Goal: Transaction & Acquisition: Purchase product/service

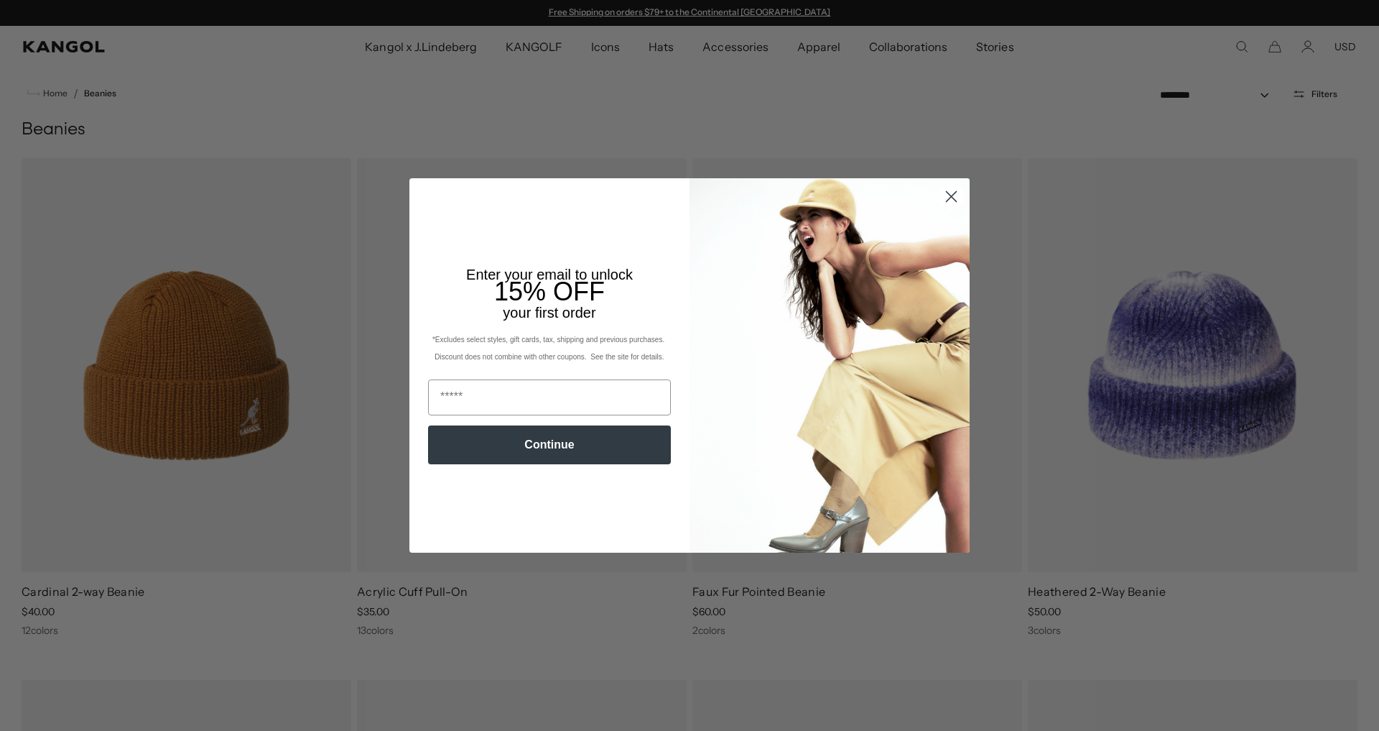
scroll to position [0, 296]
click at [947, 198] on icon "Close dialog" at bounding box center [952, 197] width 10 height 10
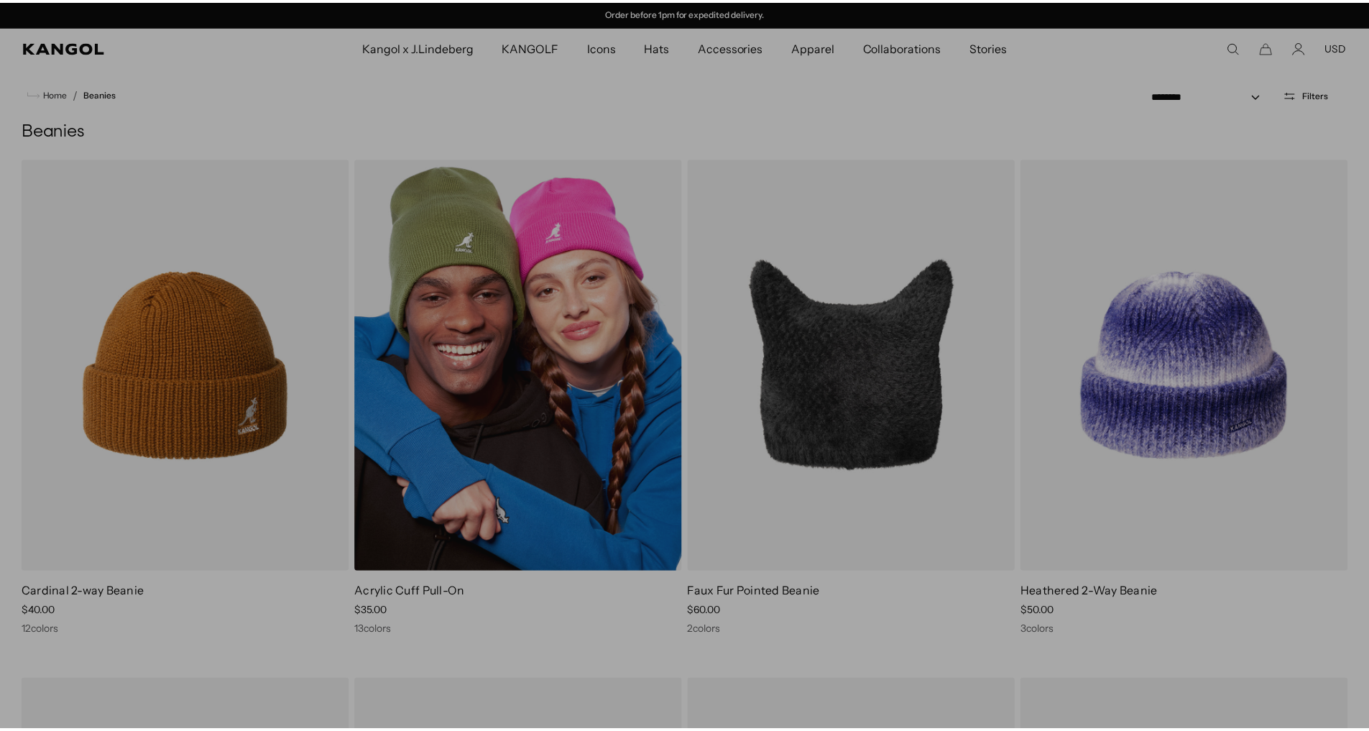
scroll to position [0, 0]
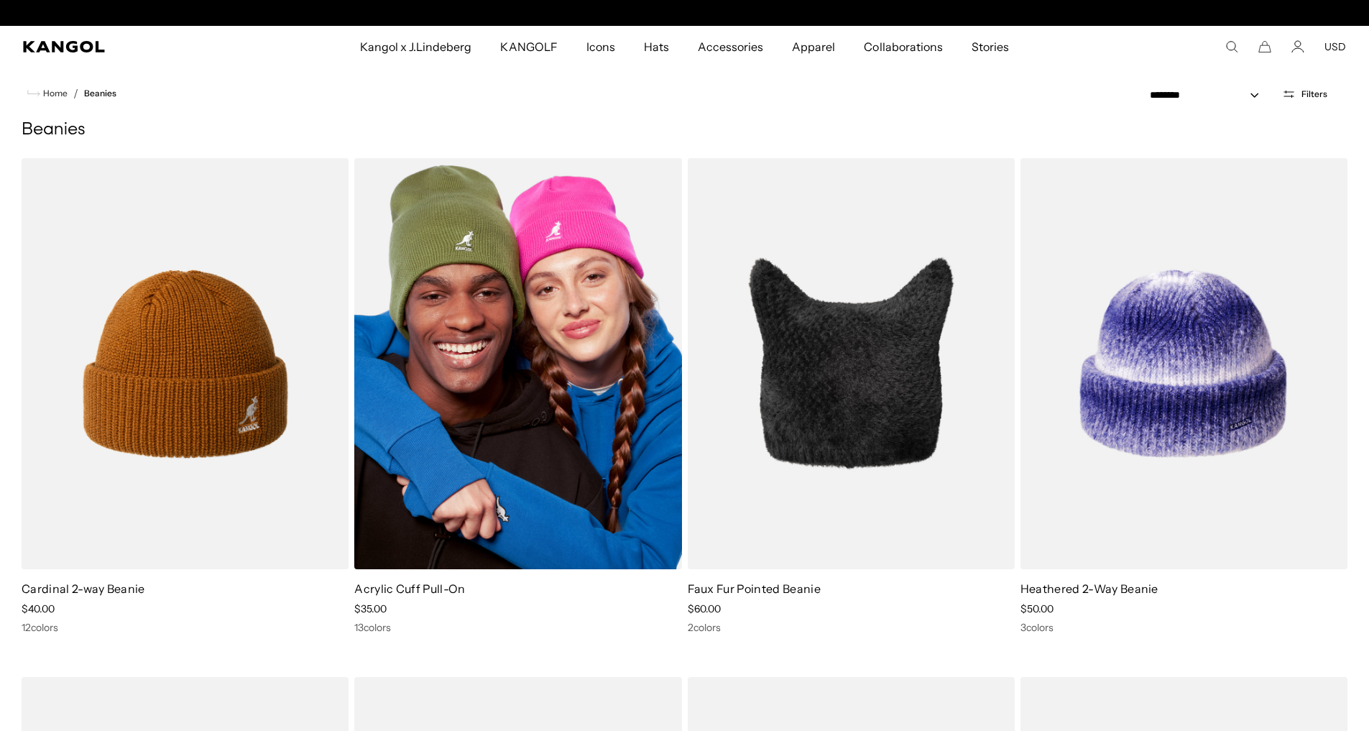
drag, startPoint x: 110, startPoint y: 304, endPoint x: 111, endPoint y: 291, distance: 13.0
click at [354, 291] on img at bounding box center [517, 363] width 327 height 411
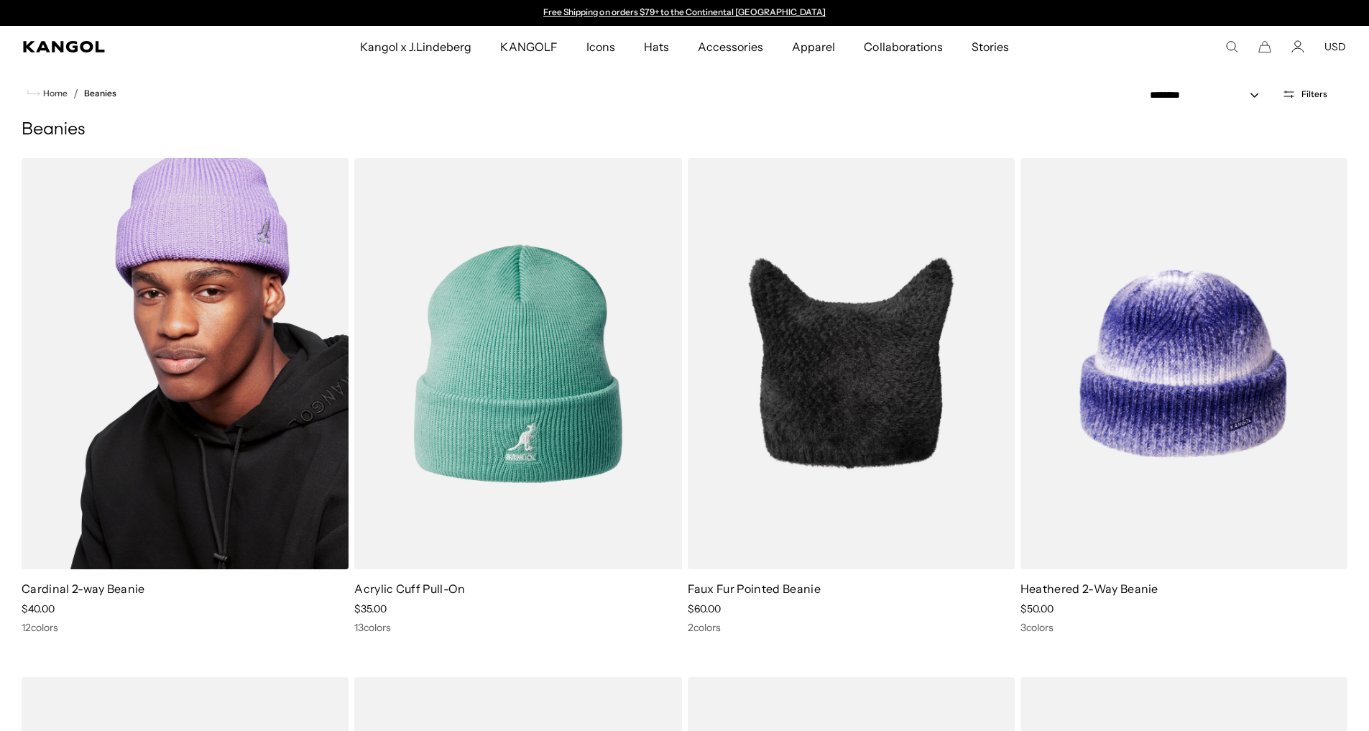
drag, startPoint x: 191, startPoint y: 267, endPoint x: 175, endPoint y: 228, distance: 41.5
click at [175, 228] on img at bounding box center [185, 363] width 327 height 411
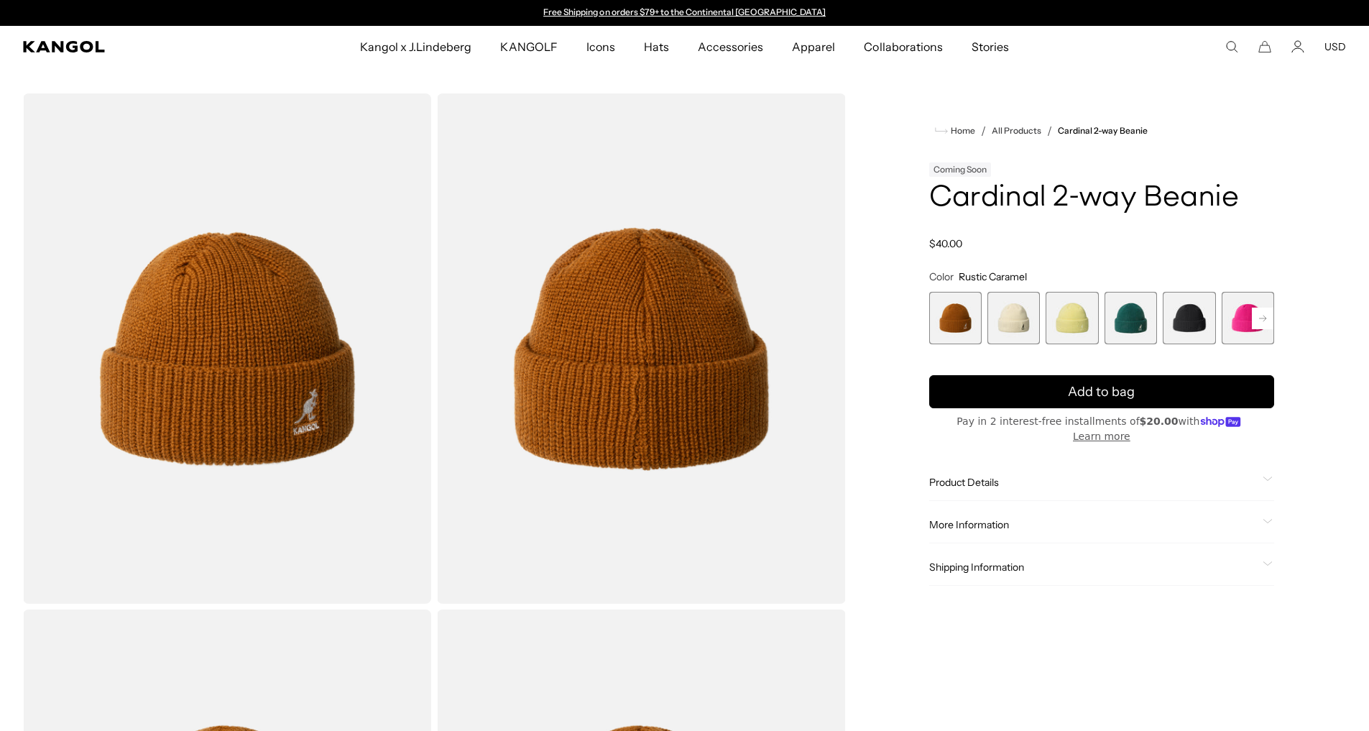
click at [1018, 315] on span "2 of 14" at bounding box center [1013, 318] width 52 height 52
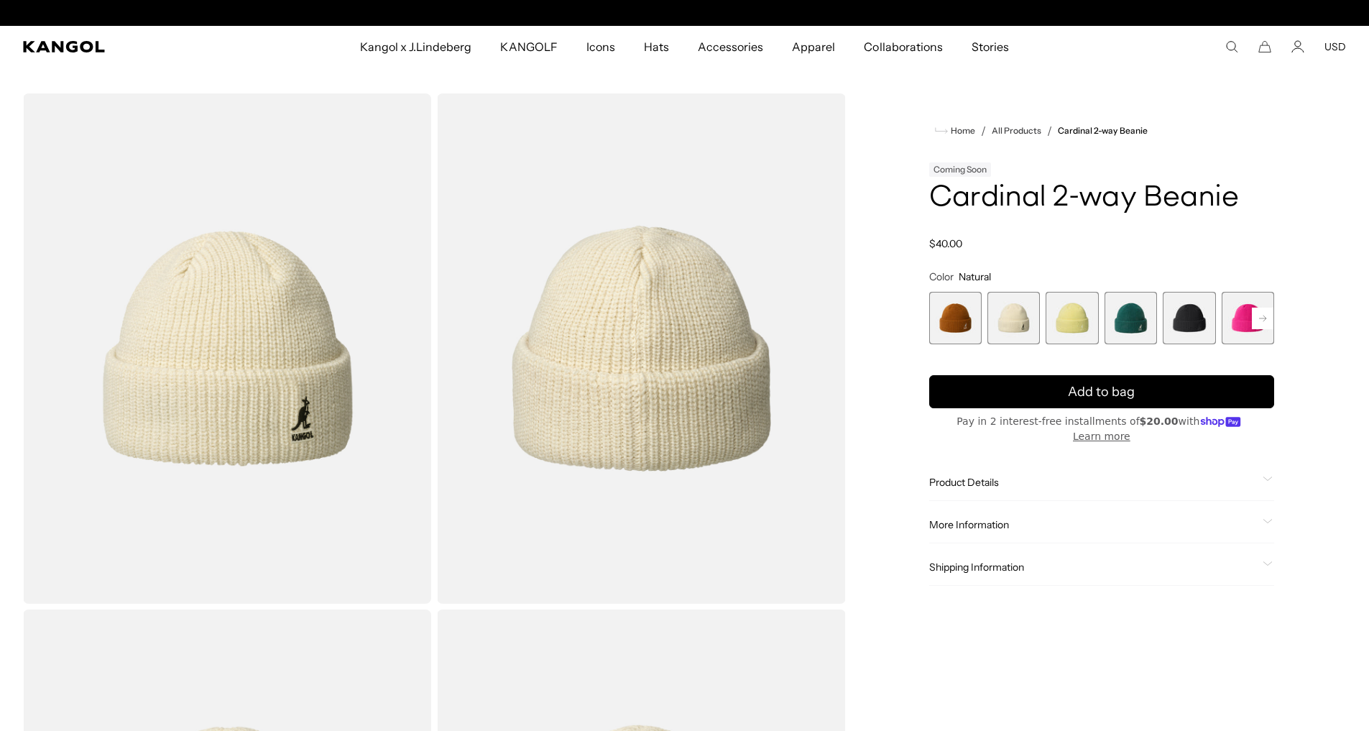
scroll to position [0, 296]
click at [939, 313] on span "1 of 14" at bounding box center [955, 318] width 52 height 52
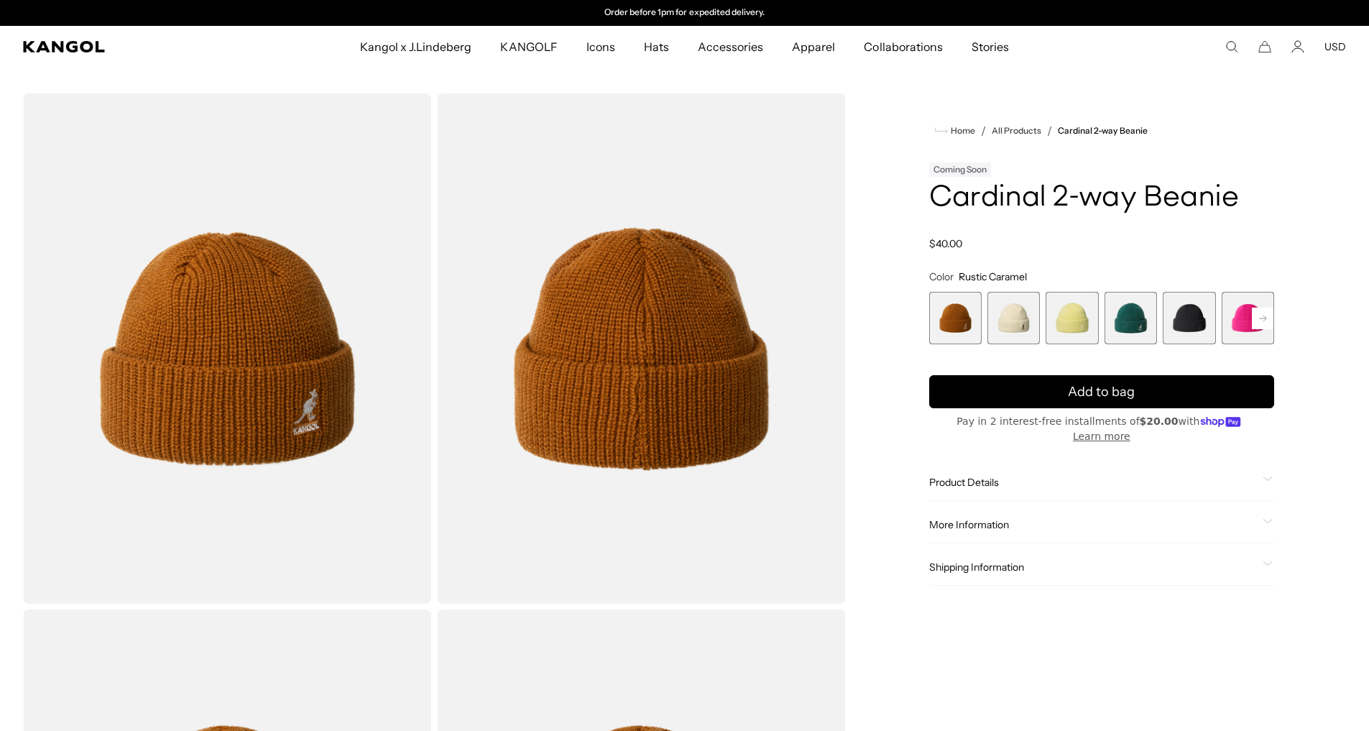
click at [1021, 310] on span "2 of 14" at bounding box center [1013, 318] width 52 height 52
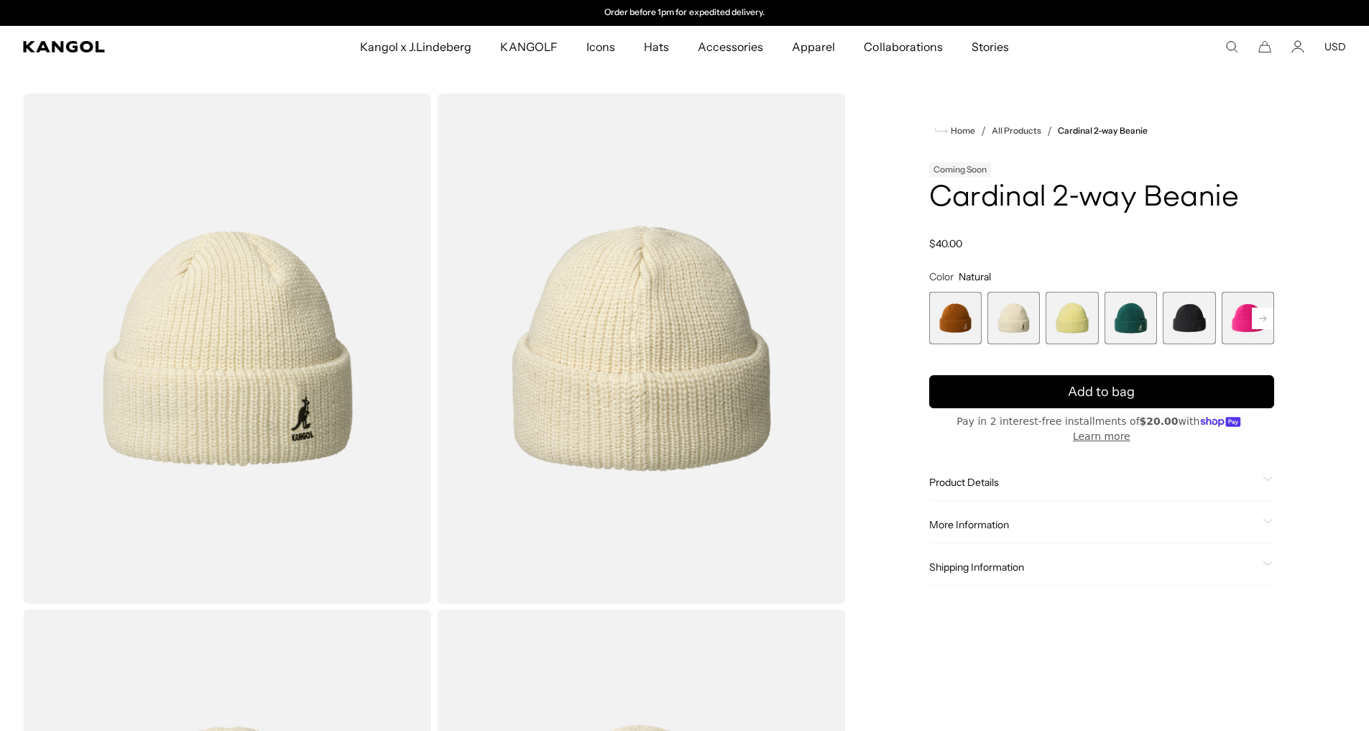
click at [1077, 310] on span "3 of 14" at bounding box center [1071, 318] width 52 height 52
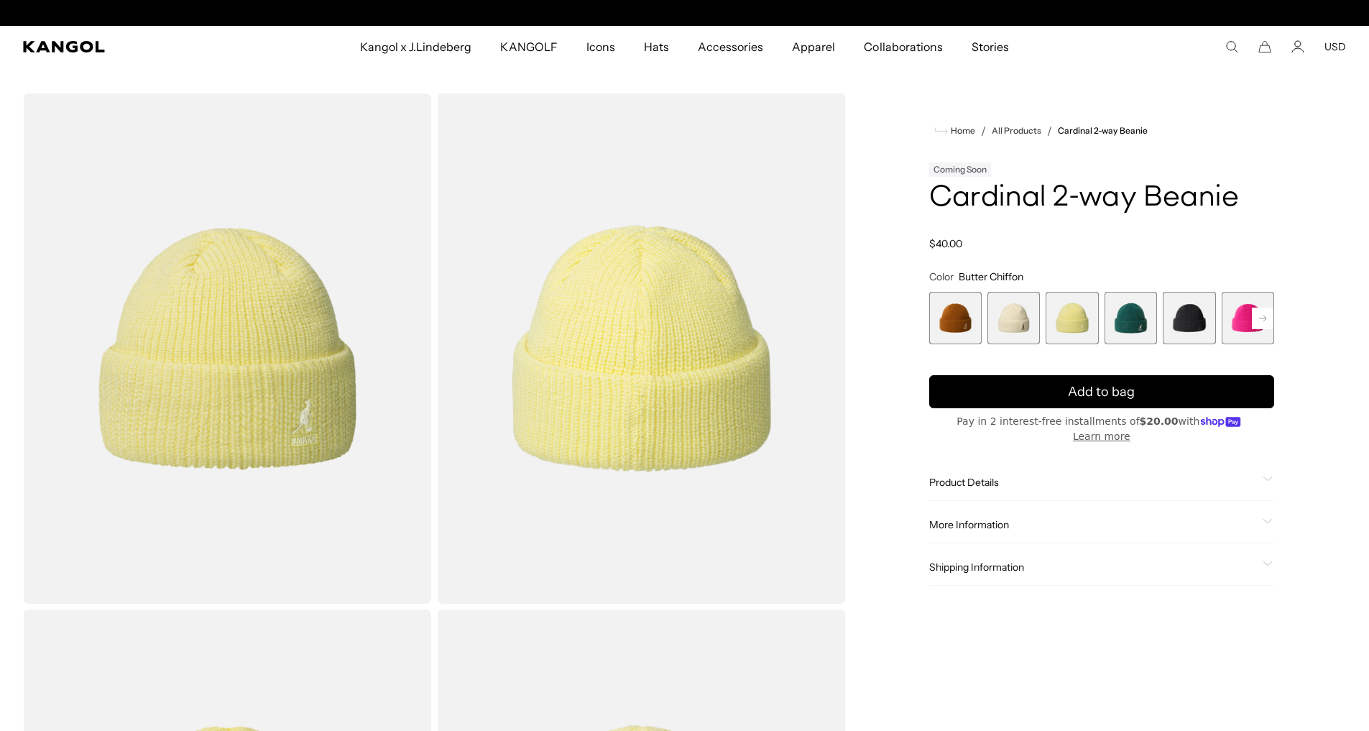
scroll to position [0, 296]
click at [1066, 316] on span "3 of 14" at bounding box center [1071, 318] width 52 height 52
click at [1116, 311] on span "4 of 14" at bounding box center [1130, 318] width 52 height 52
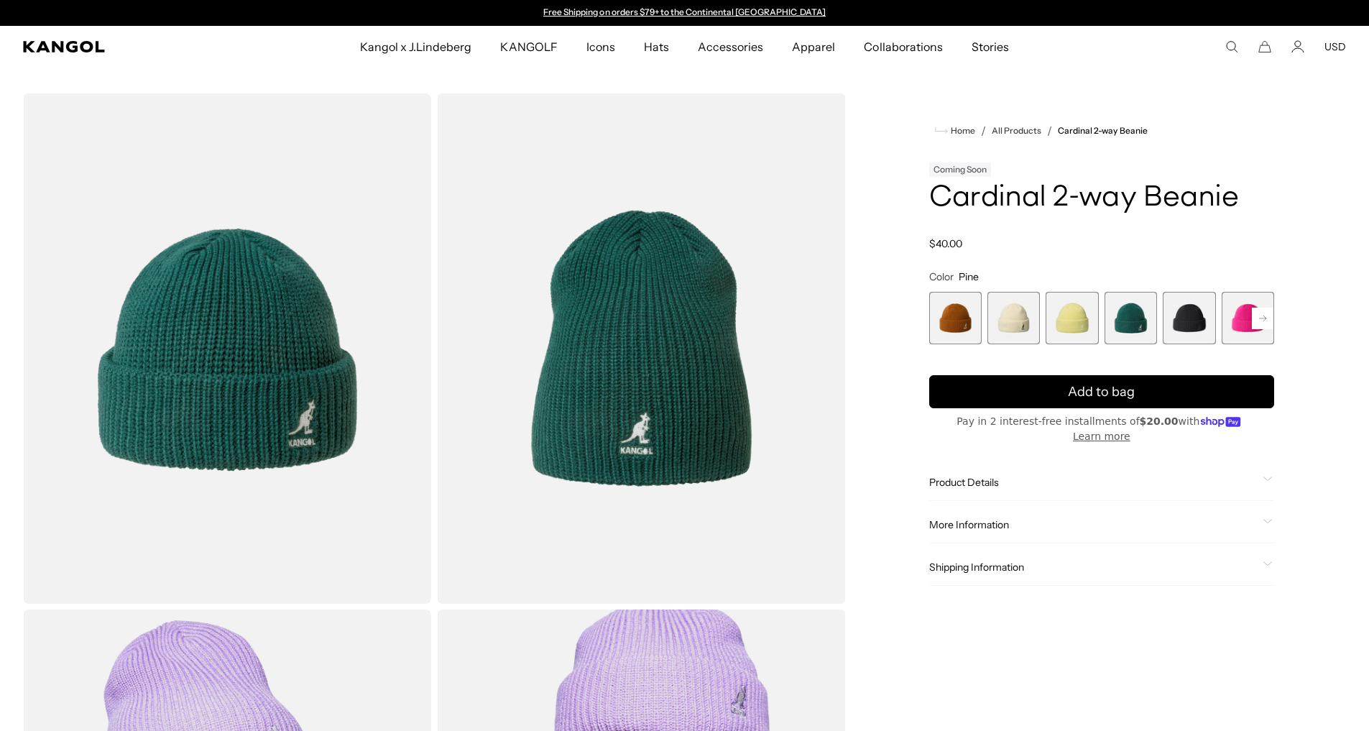
click at [1186, 308] on span "5 of 14" at bounding box center [1189, 318] width 52 height 52
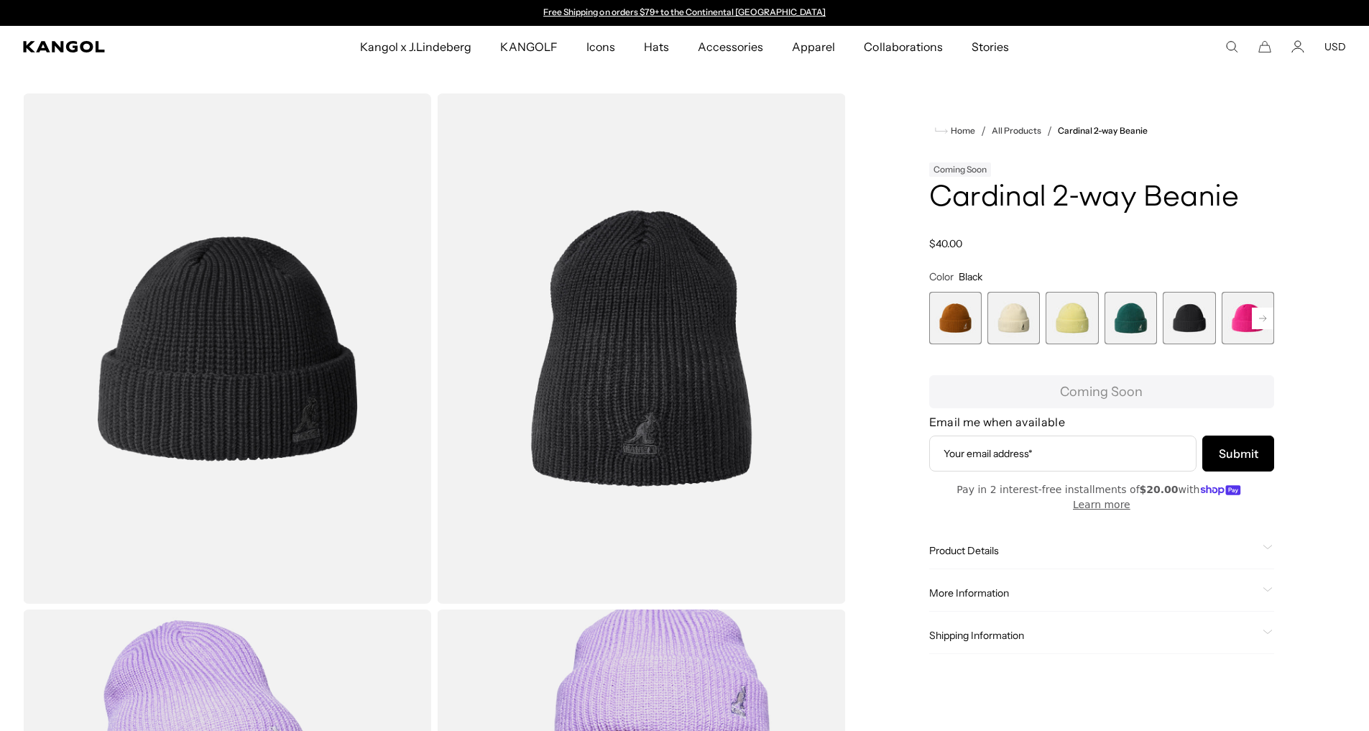
scroll to position [0, 296]
click at [1244, 331] on span "6 of 14" at bounding box center [1247, 318] width 52 height 52
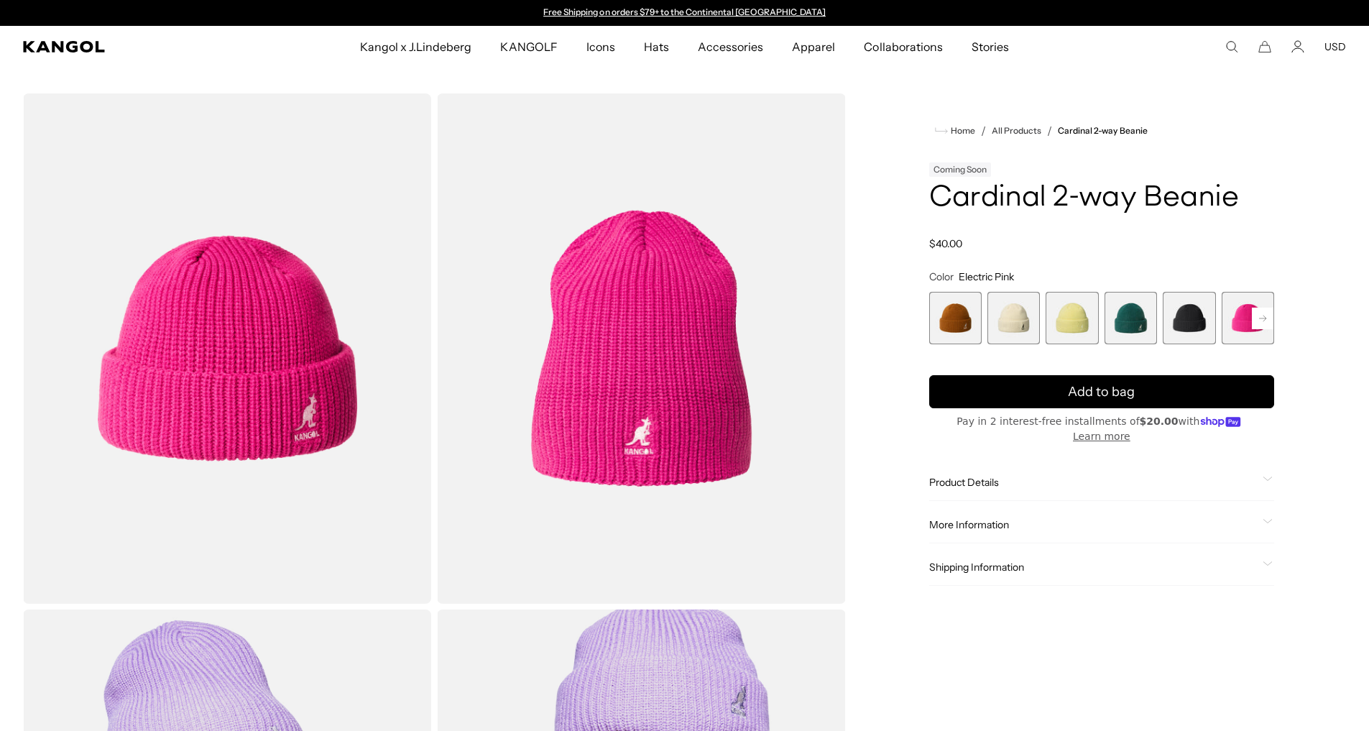
click at [1260, 320] on rect at bounding box center [1263, 319] width 22 height 22
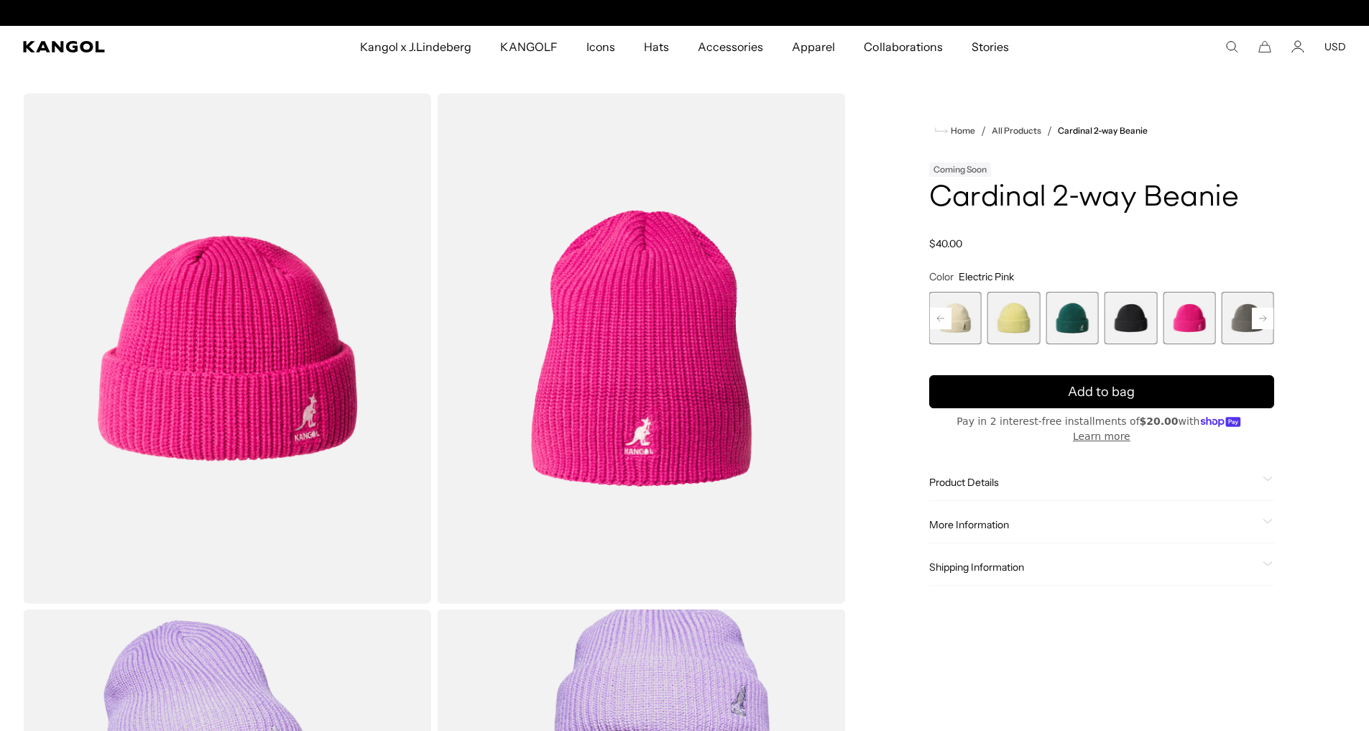
scroll to position [0, 296]
click at [1259, 318] on rect at bounding box center [1263, 319] width 22 height 22
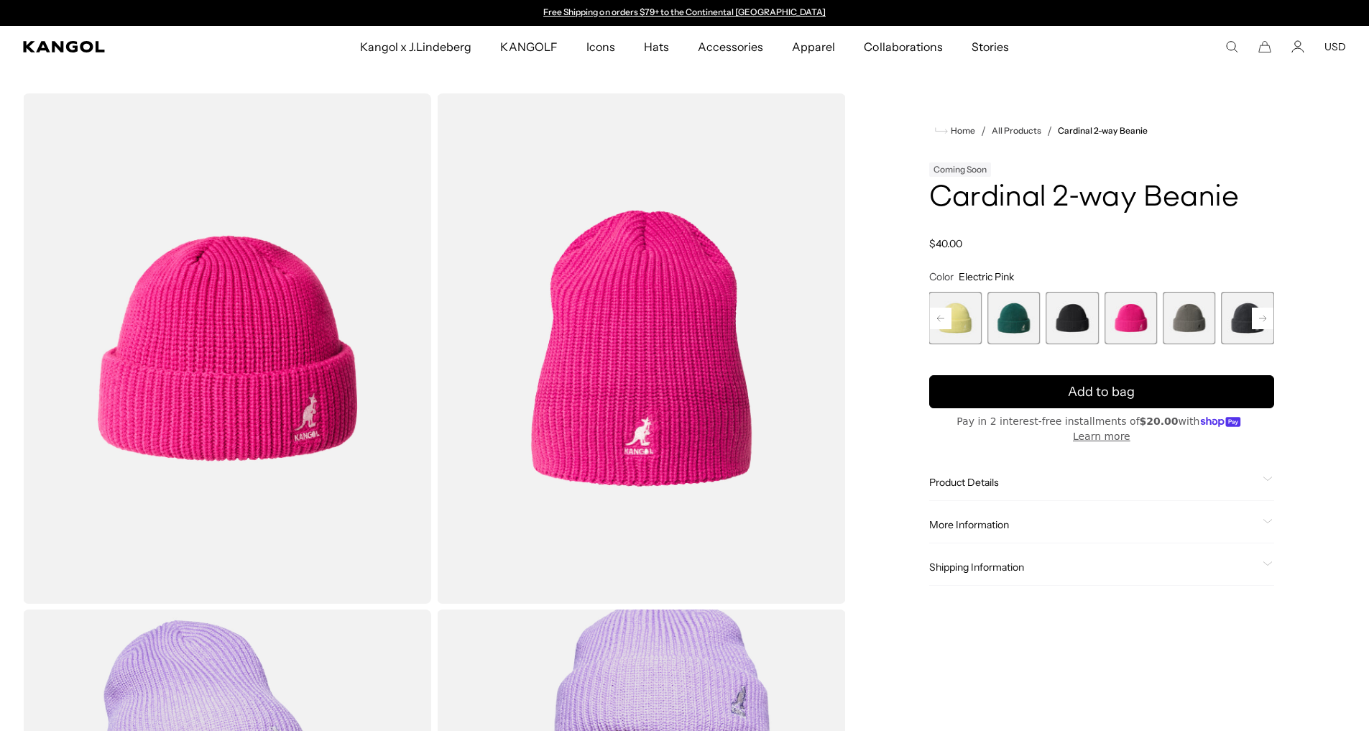
click at [1267, 321] on rect at bounding box center [1263, 319] width 22 height 22
click at [1258, 318] on rect at bounding box center [1263, 319] width 22 height 22
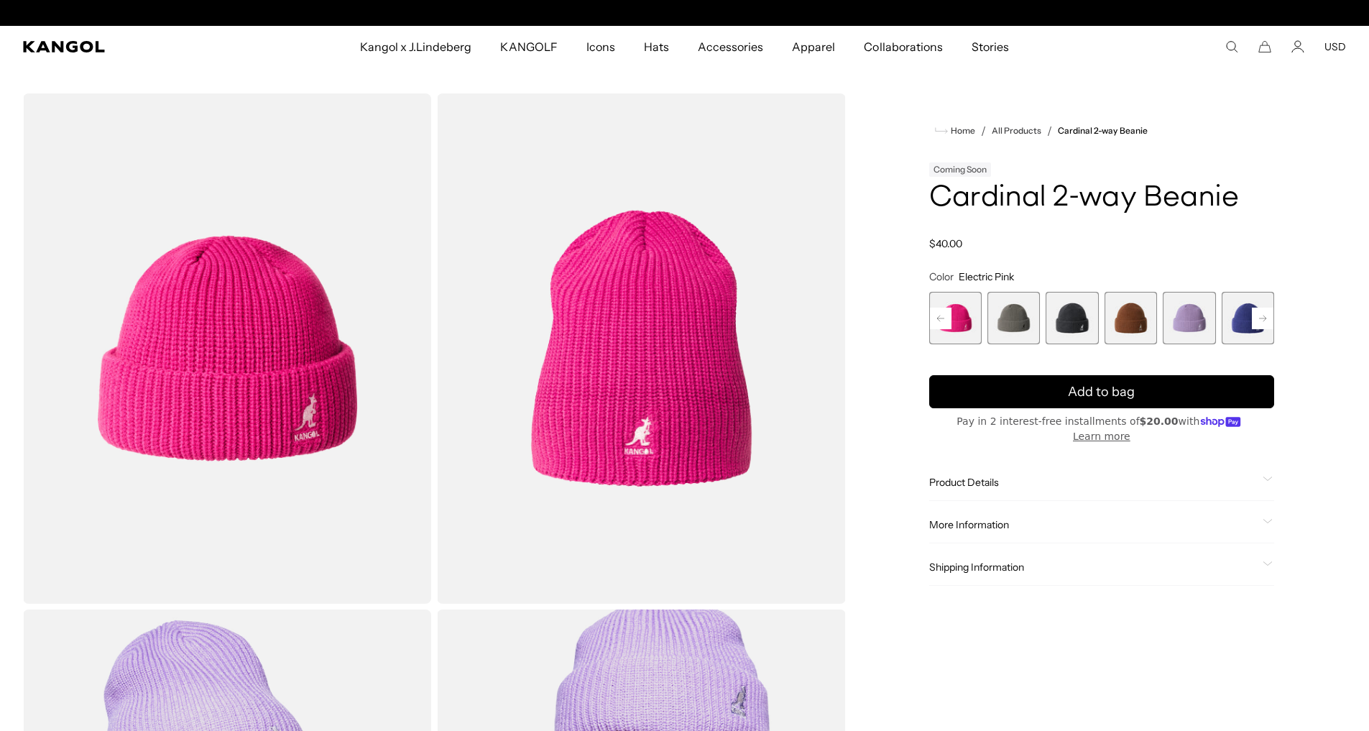
scroll to position [0, 296]
click at [1258, 318] on rect at bounding box center [1263, 319] width 22 height 22
click at [1127, 328] on span "10 of 14" at bounding box center [1130, 318] width 52 height 52
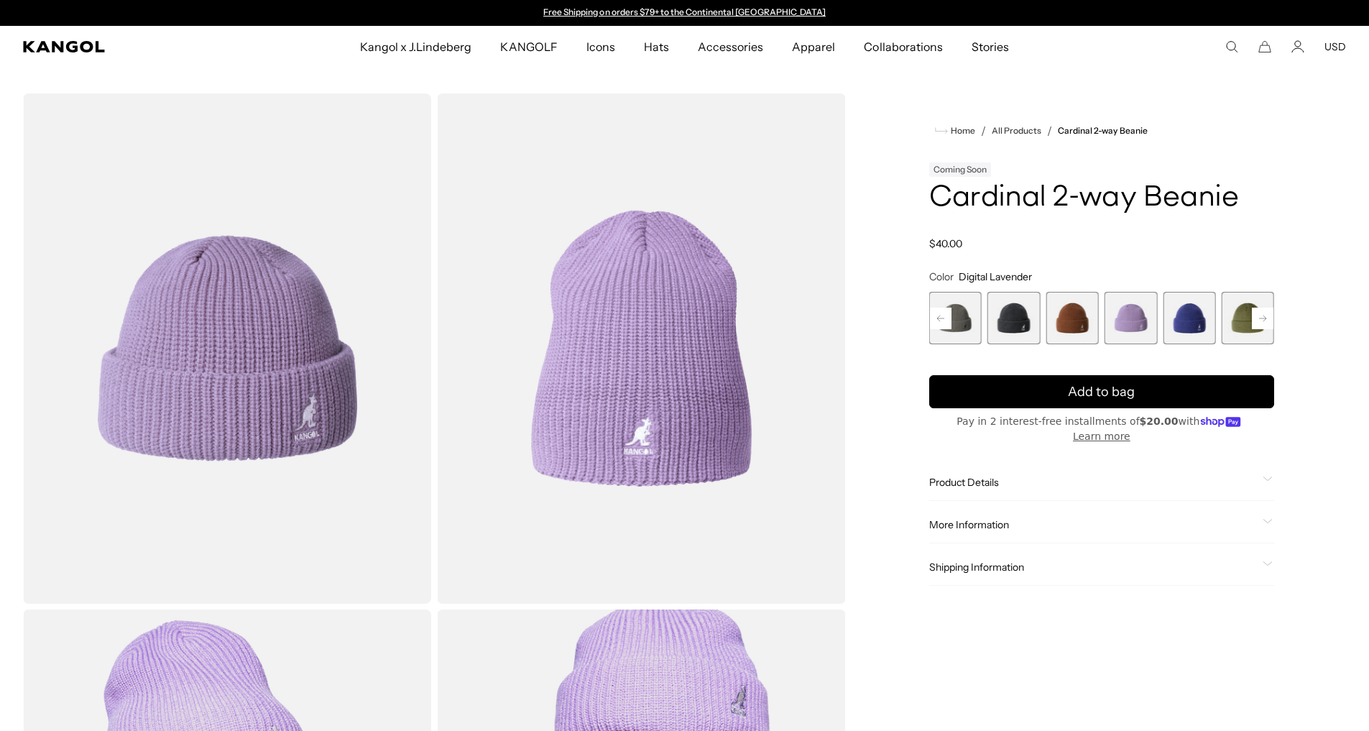
click at [1071, 328] on span "9 of 14" at bounding box center [1071, 318] width 52 height 52
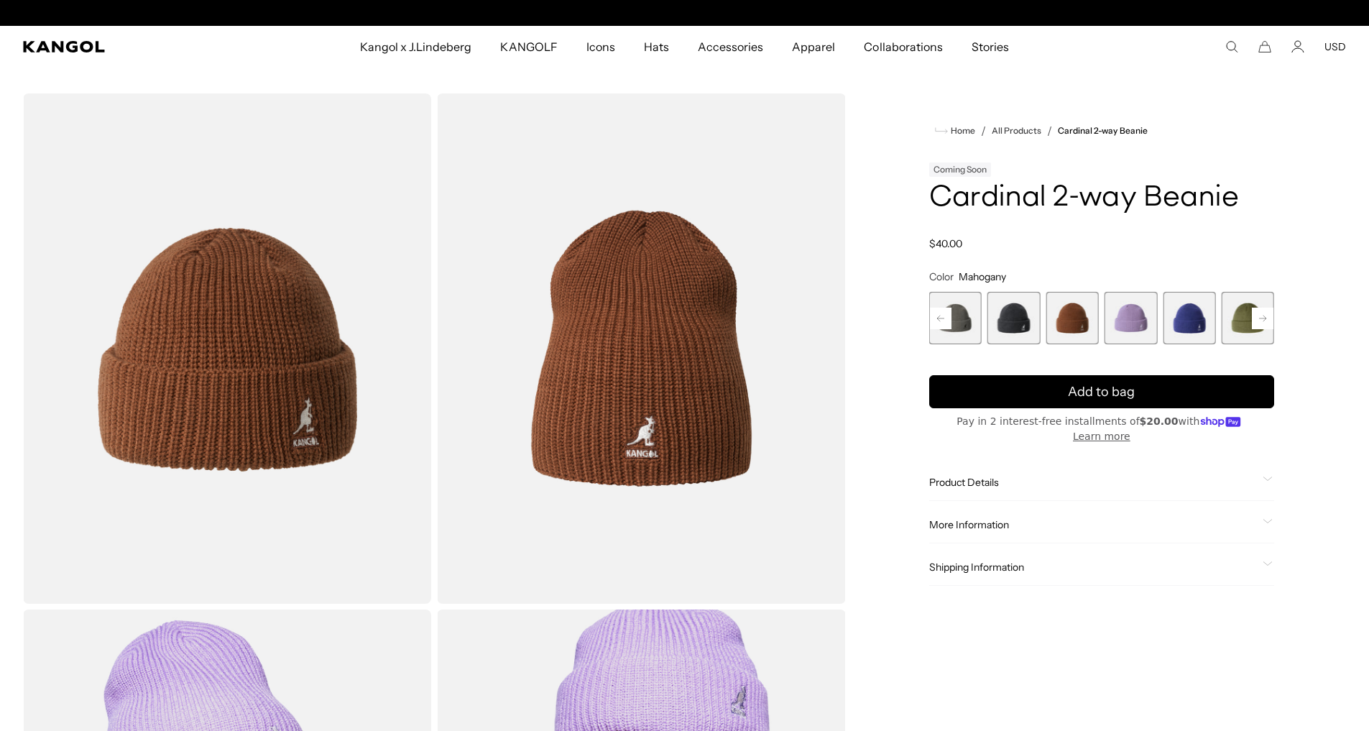
scroll to position [0, 296]
click at [1001, 332] on span "8 of 14" at bounding box center [1013, 318] width 52 height 52
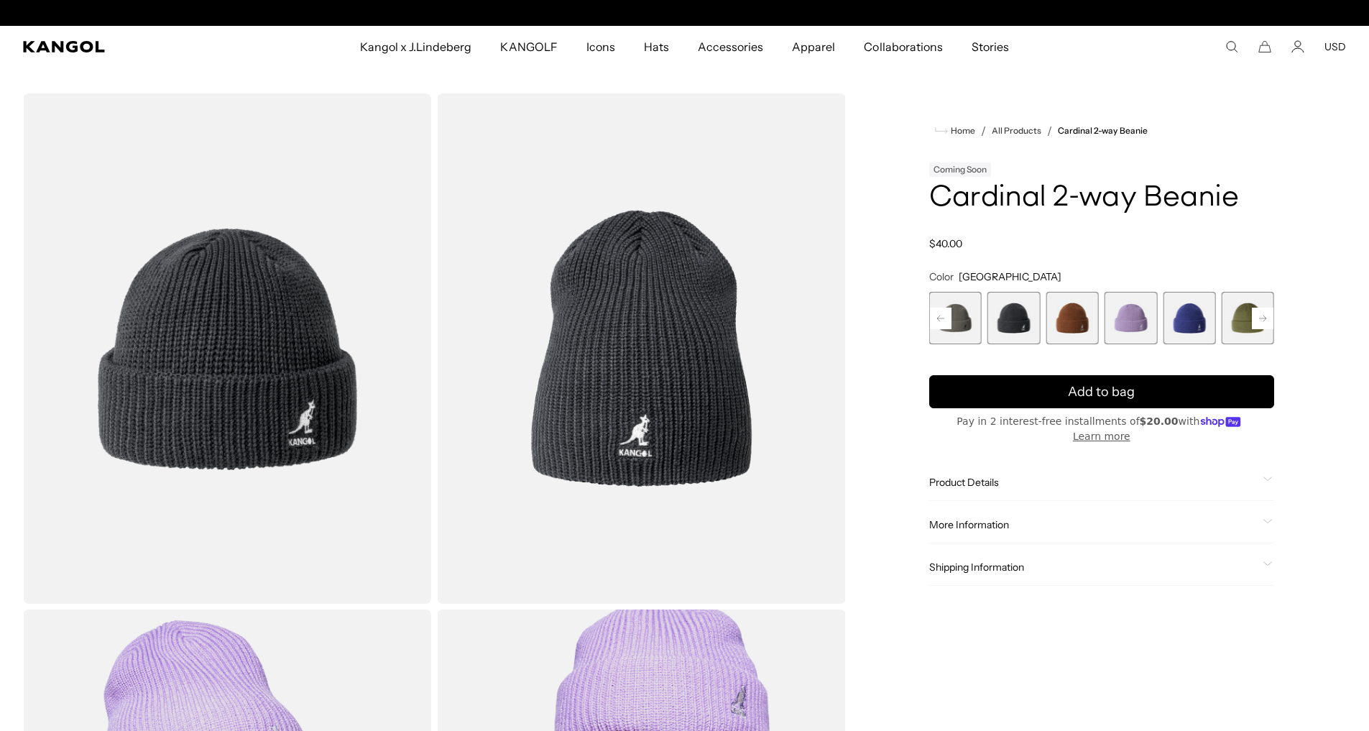
click at [939, 317] on rect at bounding box center [941, 319] width 22 height 22
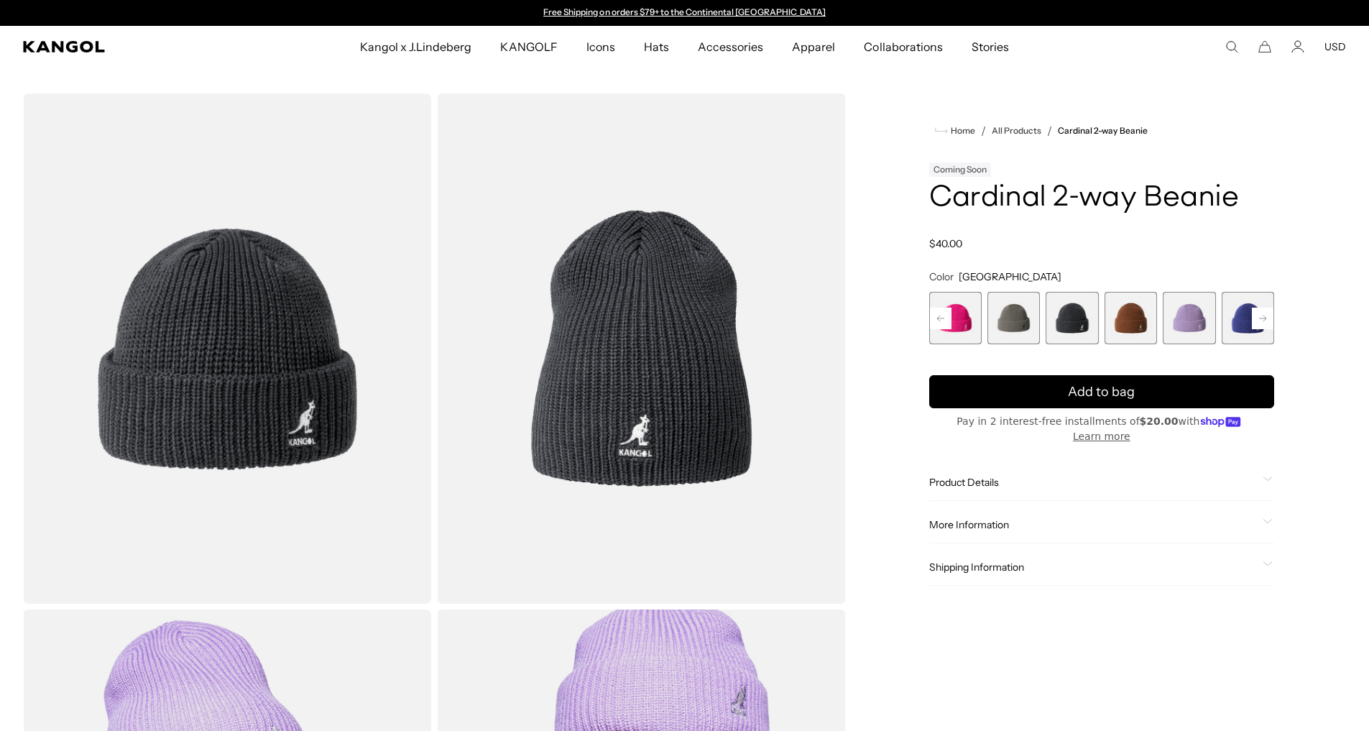
click at [1009, 316] on span "7 of 14" at bounding box center [1013, 318] width 52 height 52
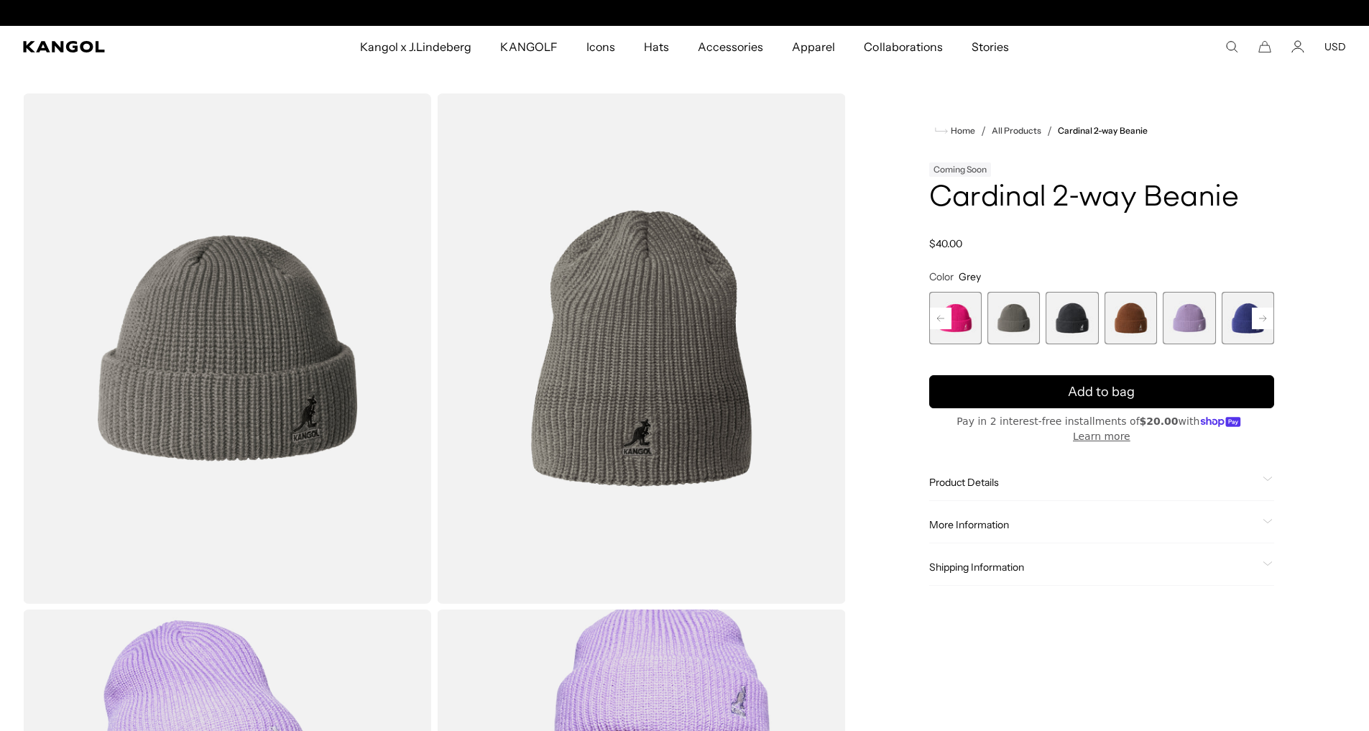
click at [938, 320] on rect at bounding box center [941, 319] width 22 height 22
click at [999, 317] on span "6 of 14" at bounding box center [1013, 318] width 52 height 52
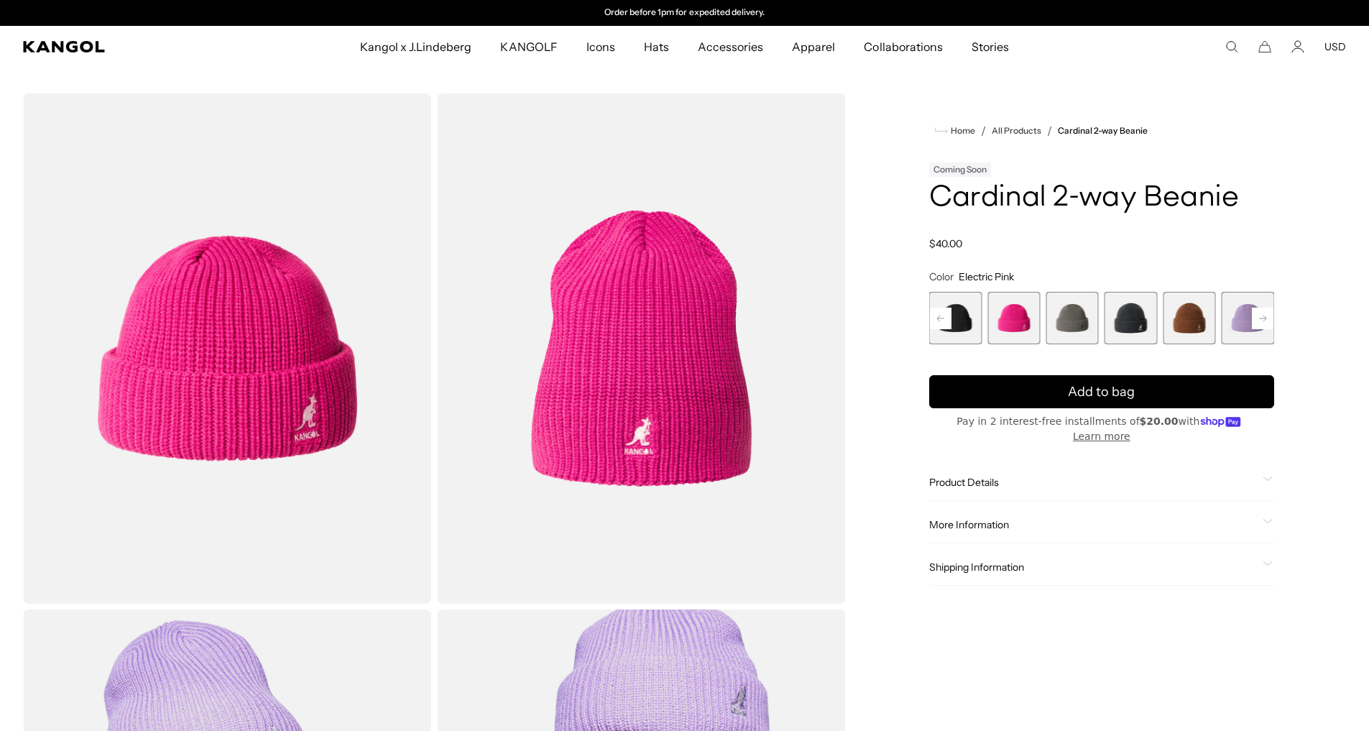
click at [938, 317] on icon at bounding box center [941, 318] width 22 height 23
click at [994, 315] on span "5 of 14" at bounding box center [1013, 318] width 52 height 52
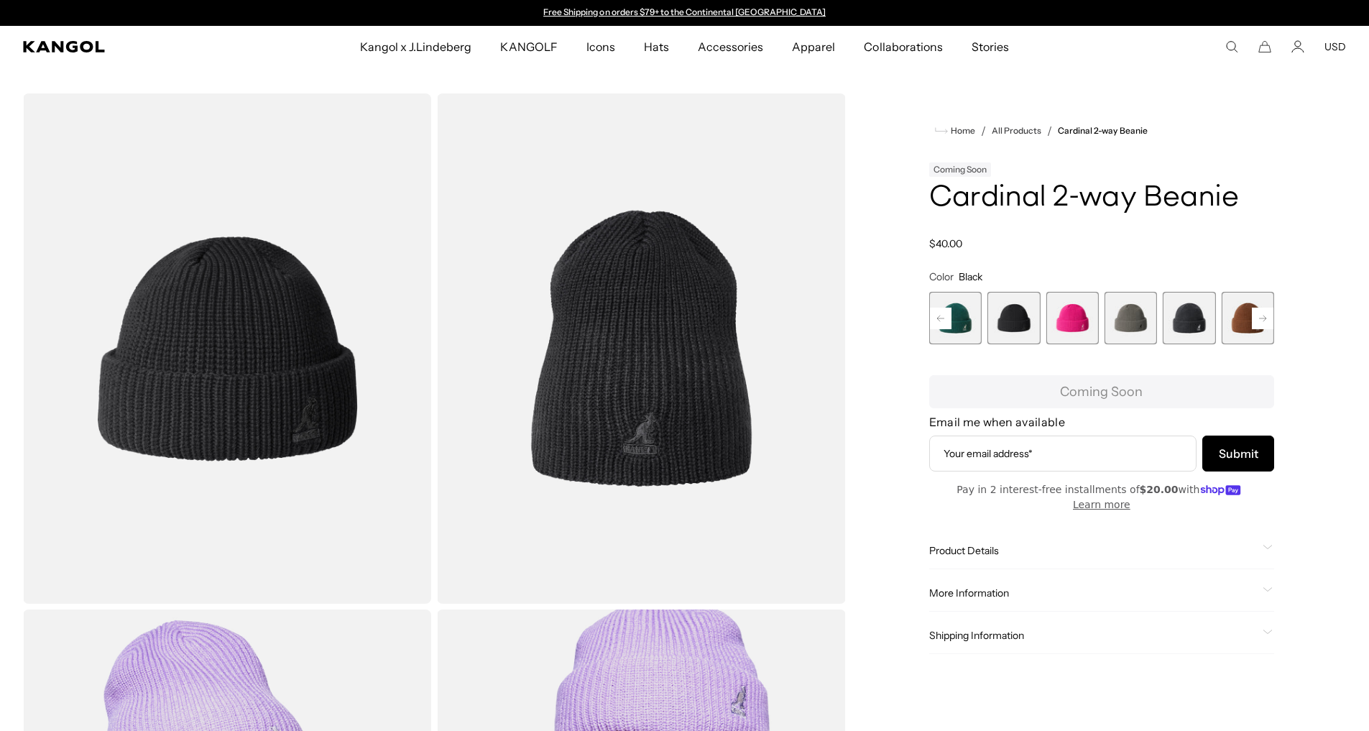
click at [944, 316] on rect at bounding box center [941, 319] width 22 height 22
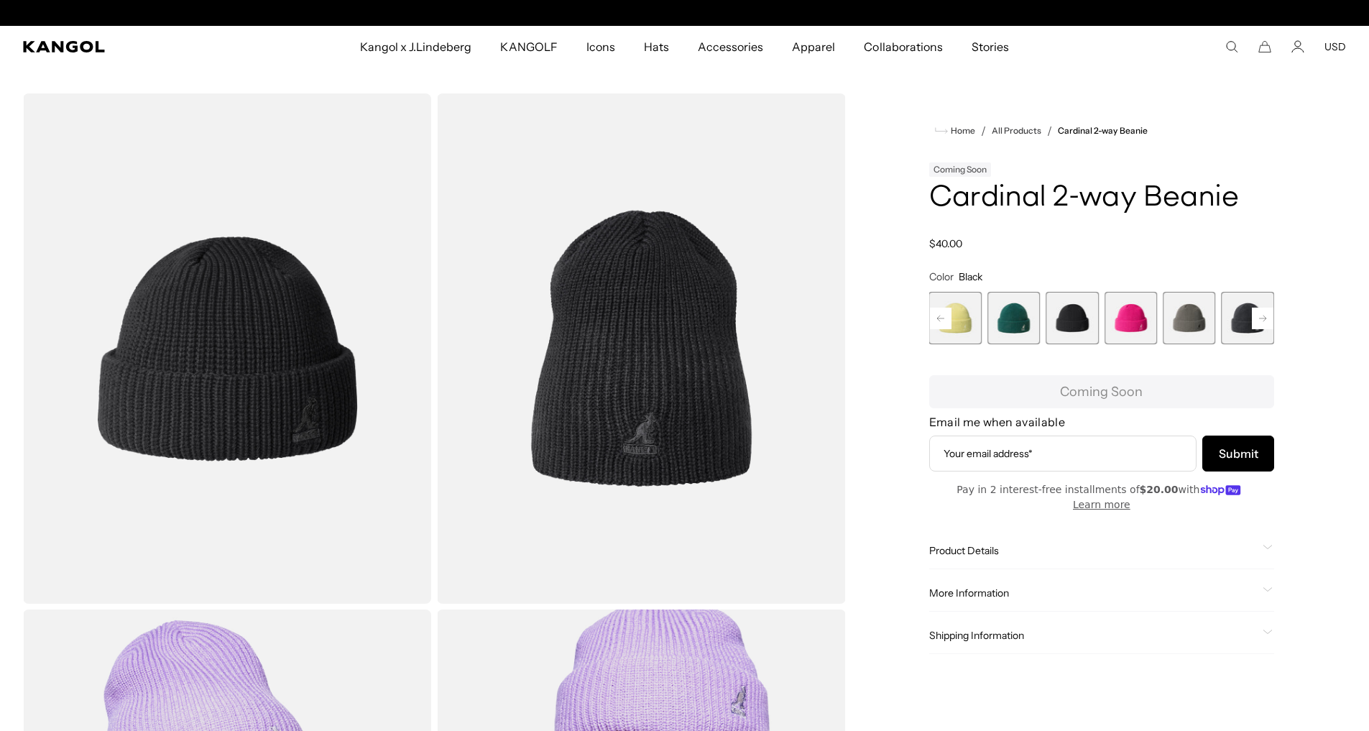
scroll to position [0, 296]
click at [992, 319] on span "4 of 14" at bounding box center [1013, 318] width 52 height 52
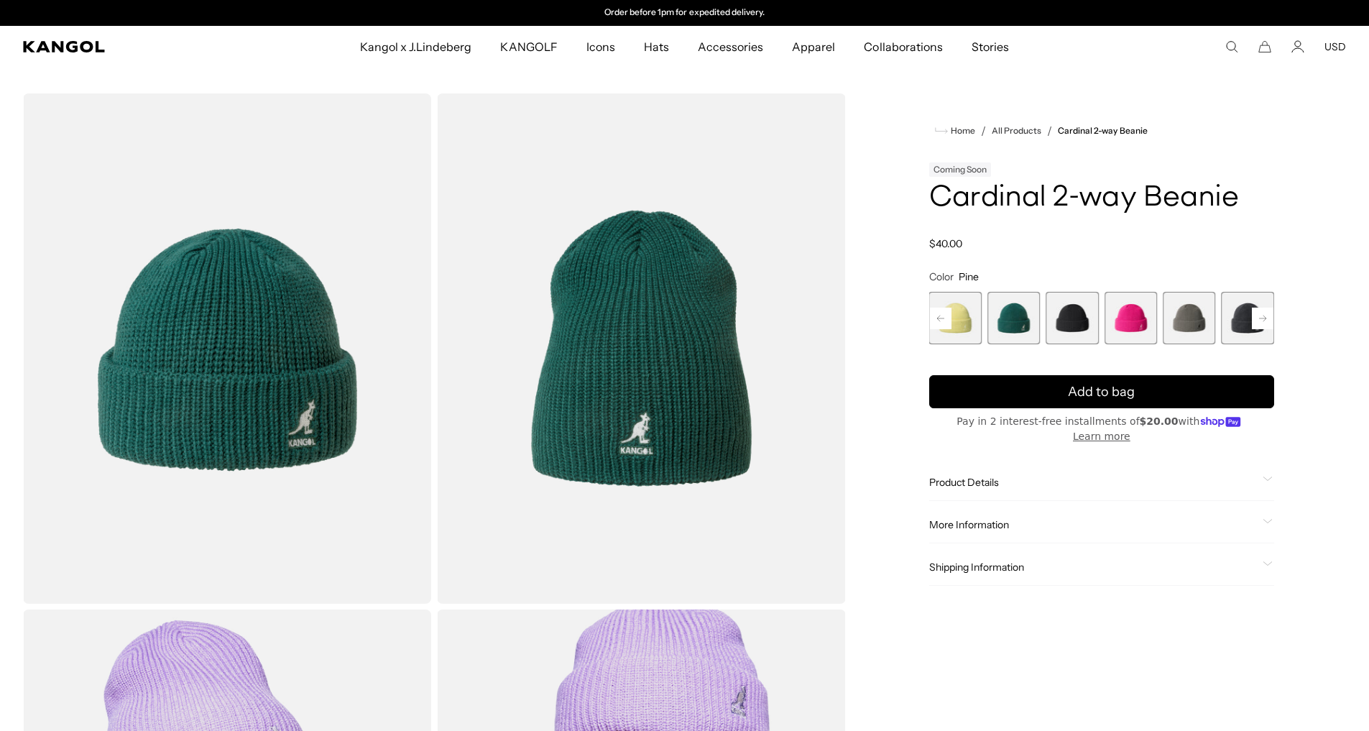
click at [943, 320] on rect at bounding box center [941, 319] width 22 height 22
click at [1009, 320] on span "3 of 14" at bounding box center [1013, 318] width 52 height 52
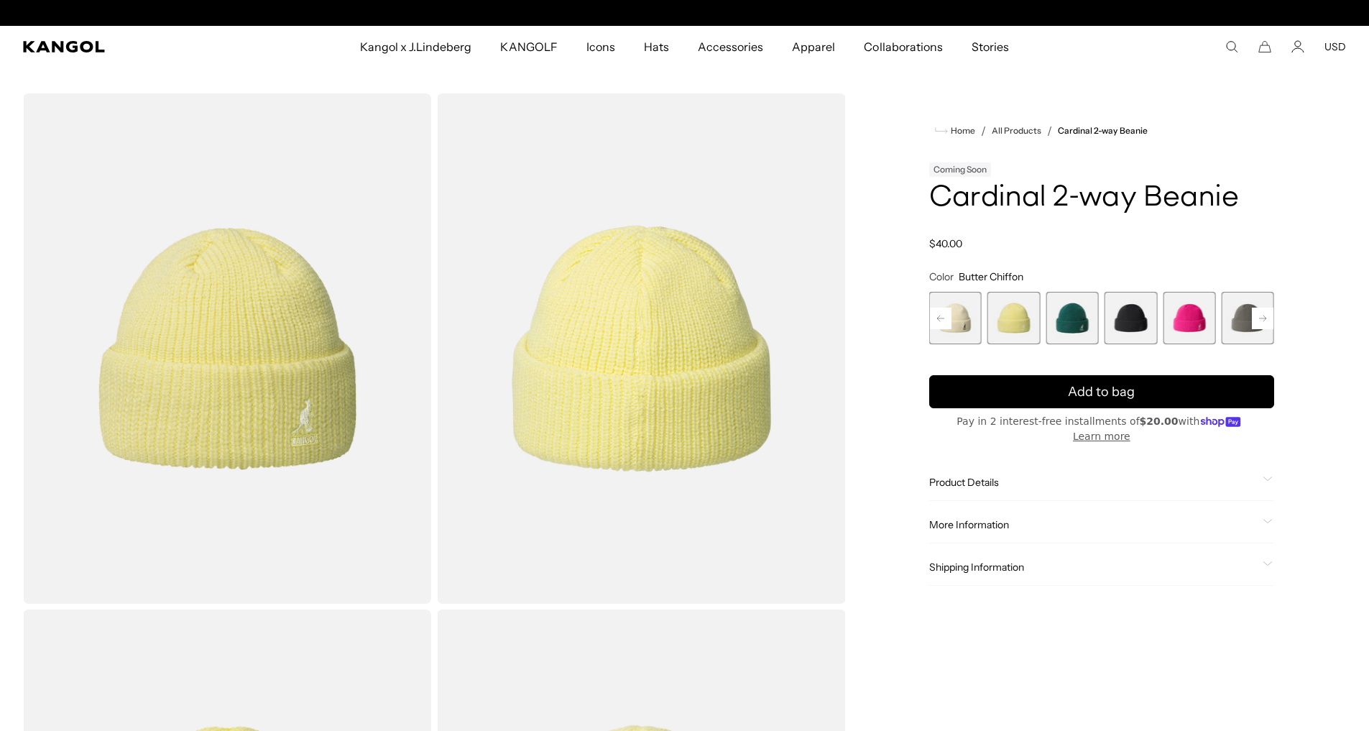
scroll to position [0, 296]
click at [940, 316] on rect at bounding box center [941, 319] width 22 height 22
click at [940, 316] on span "1 of 14" at bounding box center [955, 318] width 52 height 52
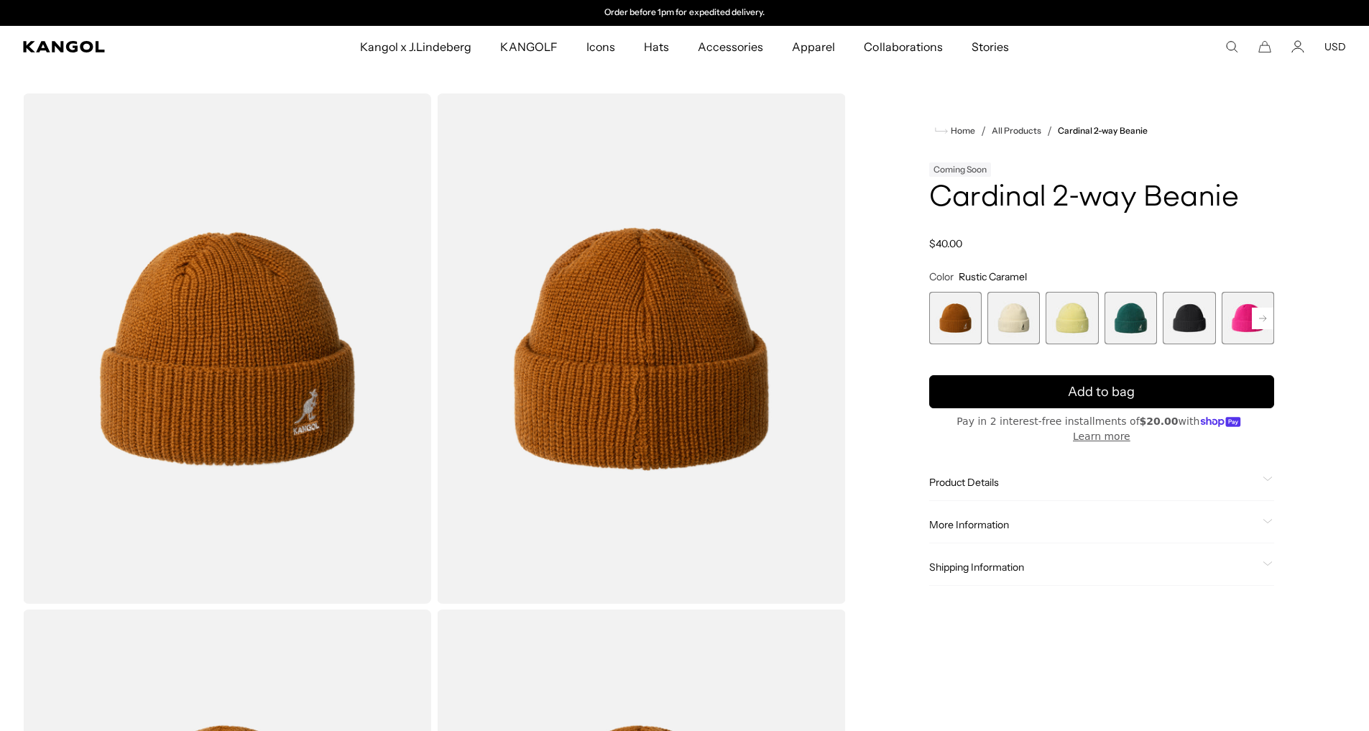
scroll to position [0, 296]
click at [967, 339] on span "1 of 14" at bounding box center [955, 318] width 52 height 52
click at [1007, 325] on span "2 of 14" at bounding box center [1013, 318] width 52 height 52
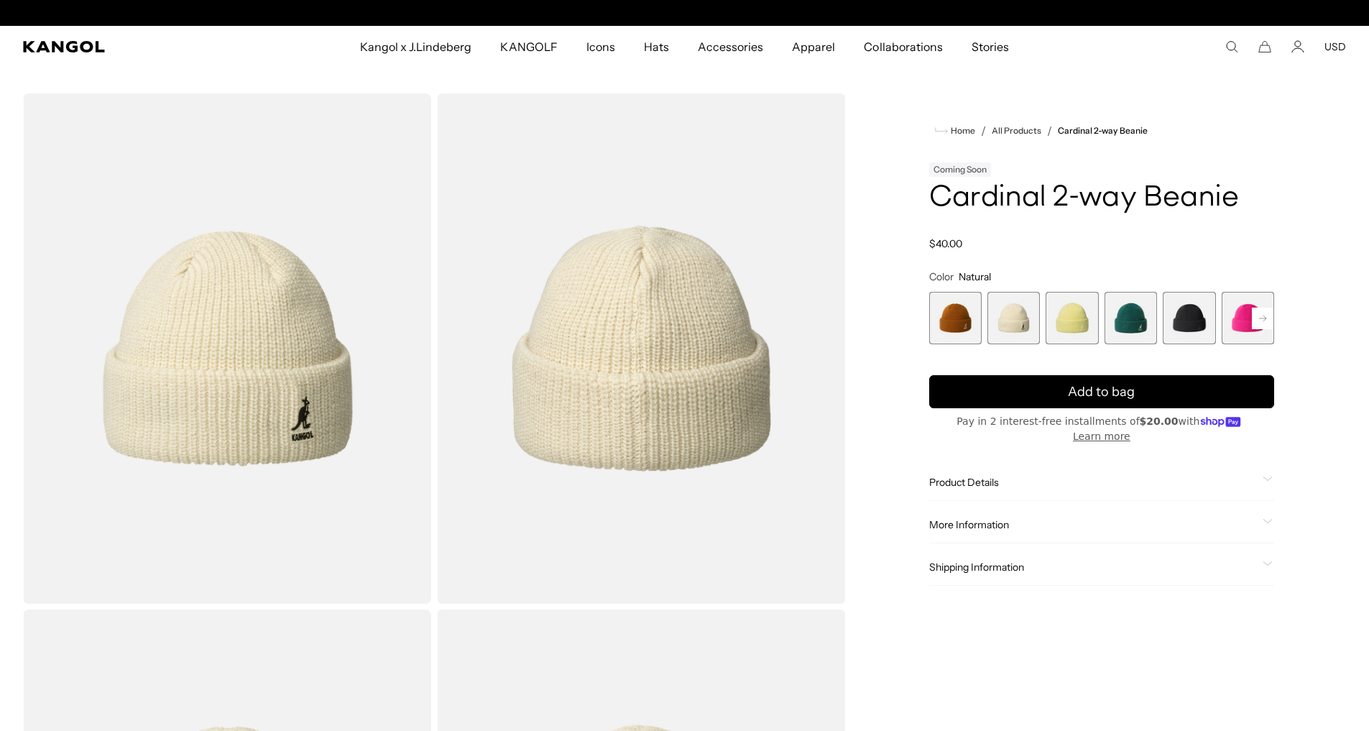
scroll to position [0, 296]
click at [1069, 314] on span "3 of 14" at bounding box center [1071, 318] width 52 height 52
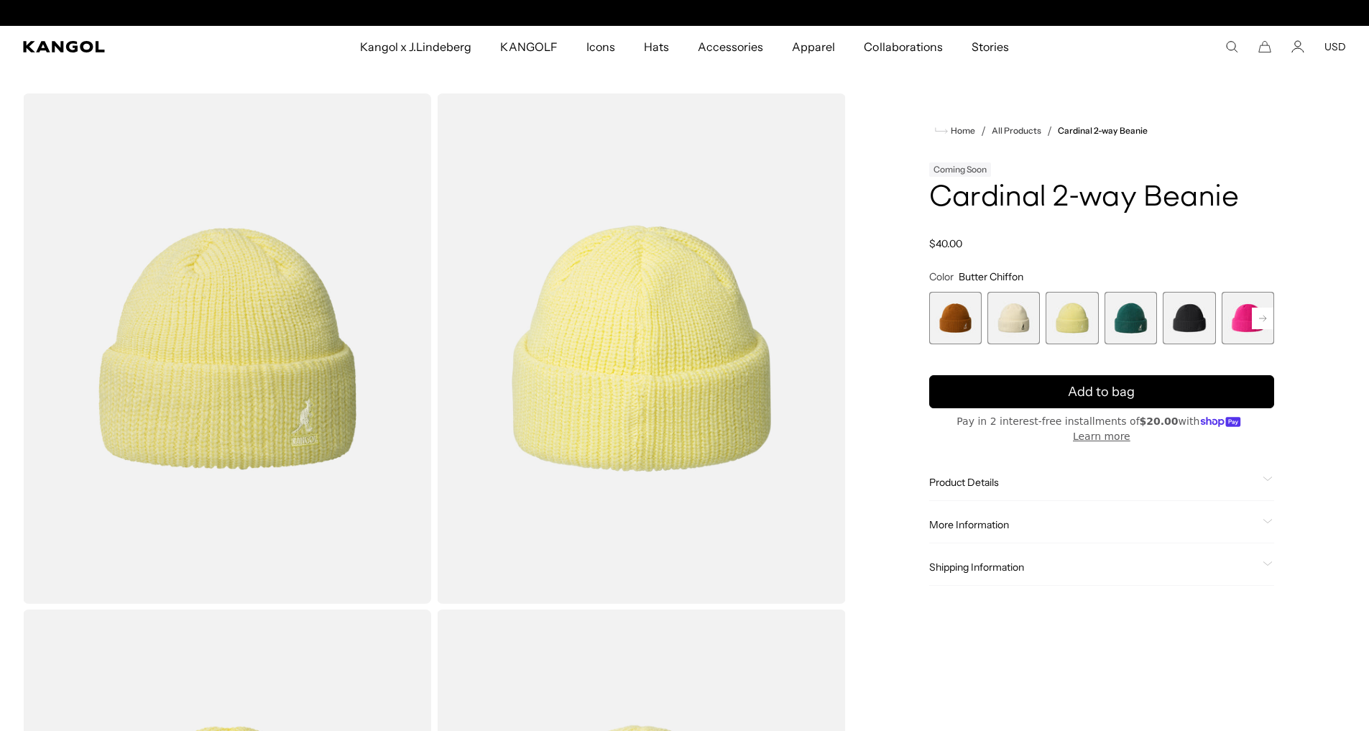
drag, startPoint x: 1134, startPoint y: 314, endPoint x: 1126, endPoint y: 312, distance: 8.2
click at [1127, 313] on span "4 of 14" at bounding box center [1130, 318] width 52 height 52
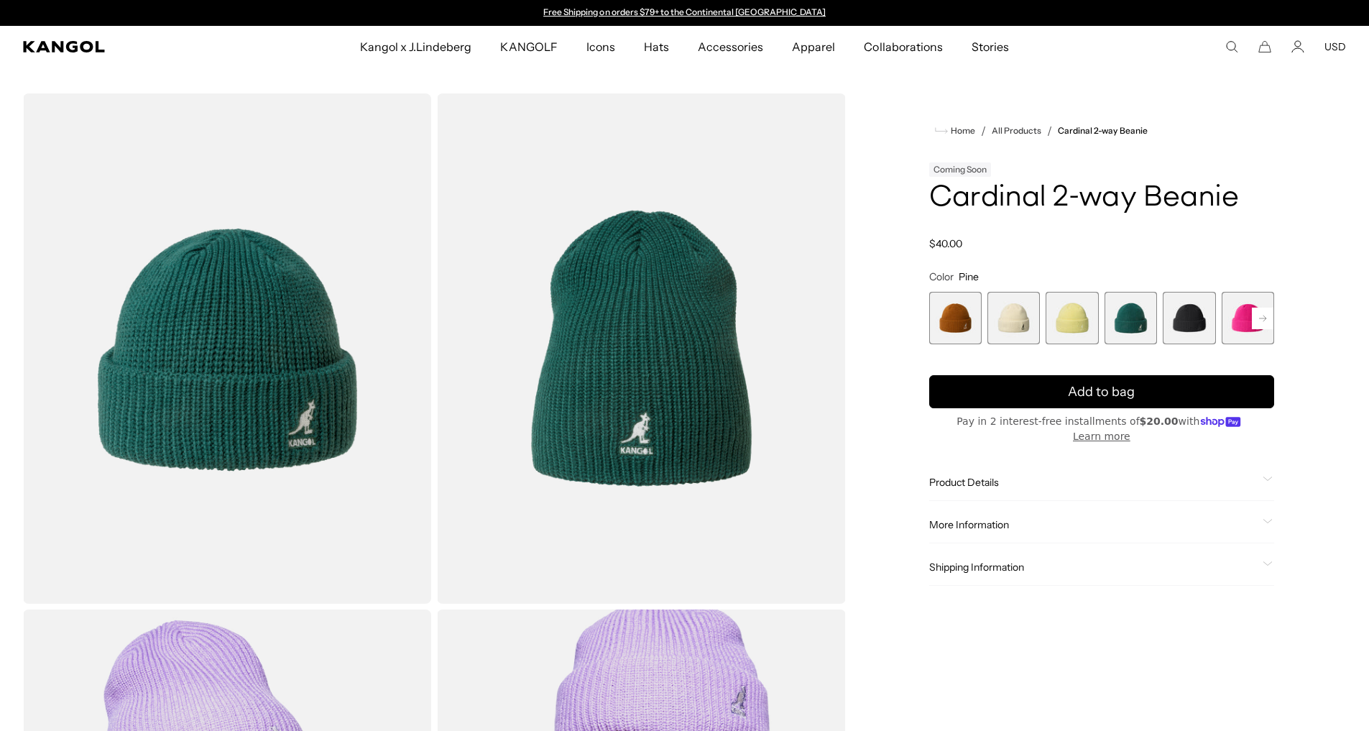
scroll to position [0, 296]
click at [1014, 310] on span "2 of 14" at bounding box center [1013, 318] width 52 height 52
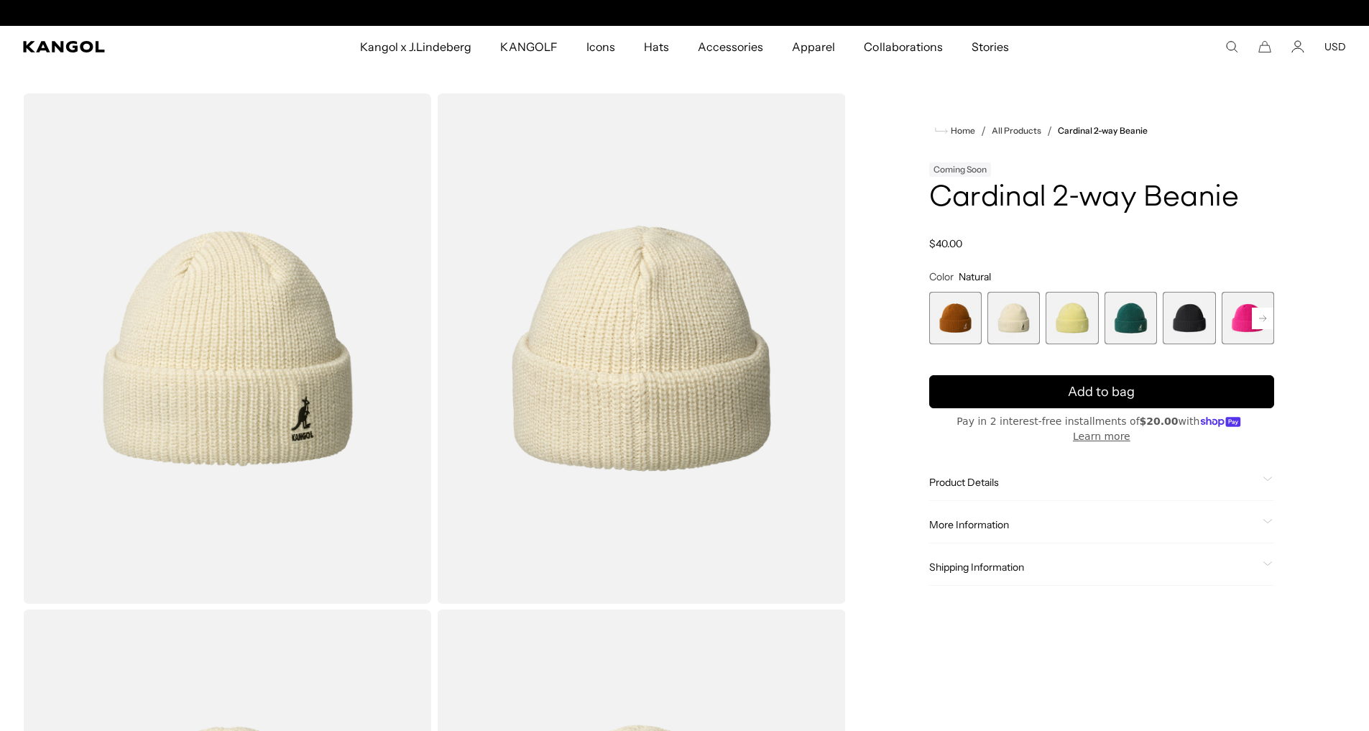
scroll to position [0, 296]
click at [1137, 323] on span "4 of 14" at bounding box center [1130, 318] width 52 height 52
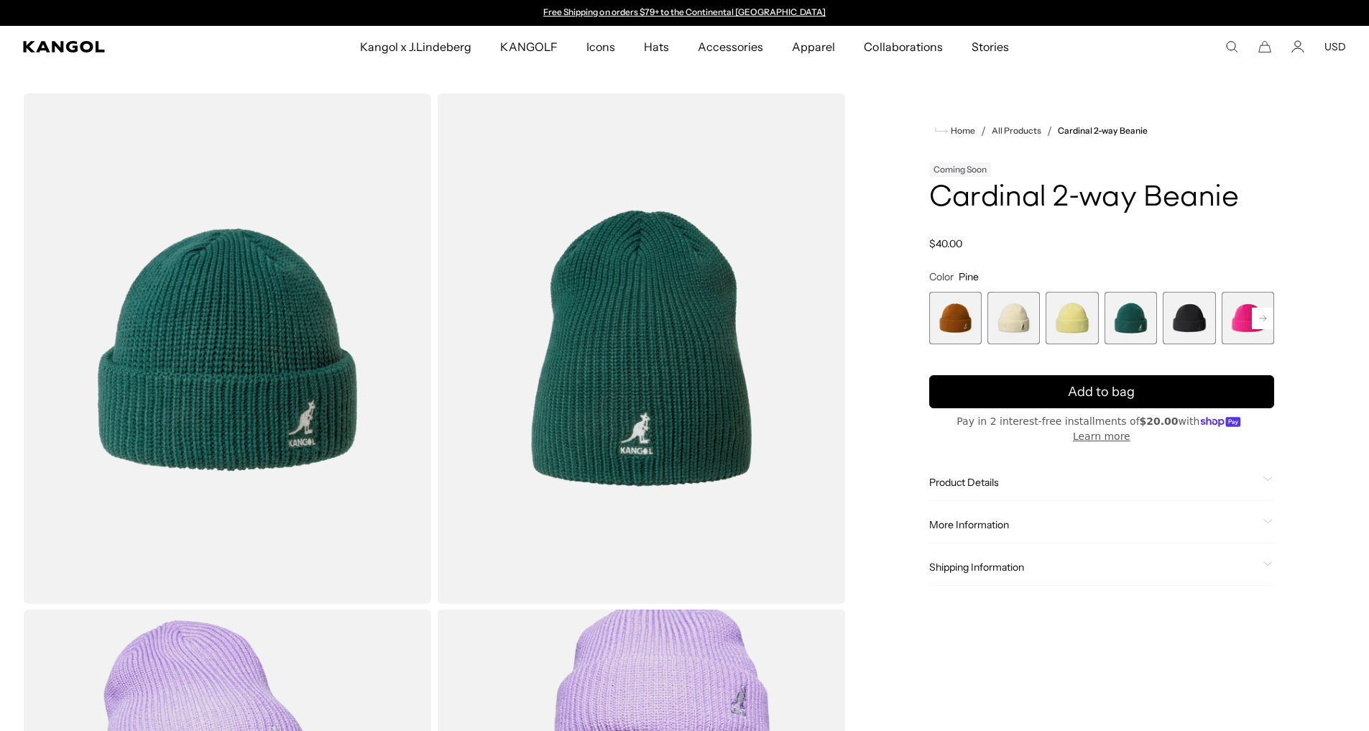
click at [1189, 323] on span "5 of 14" at bounding box center [1189, 318] width 52 height 52
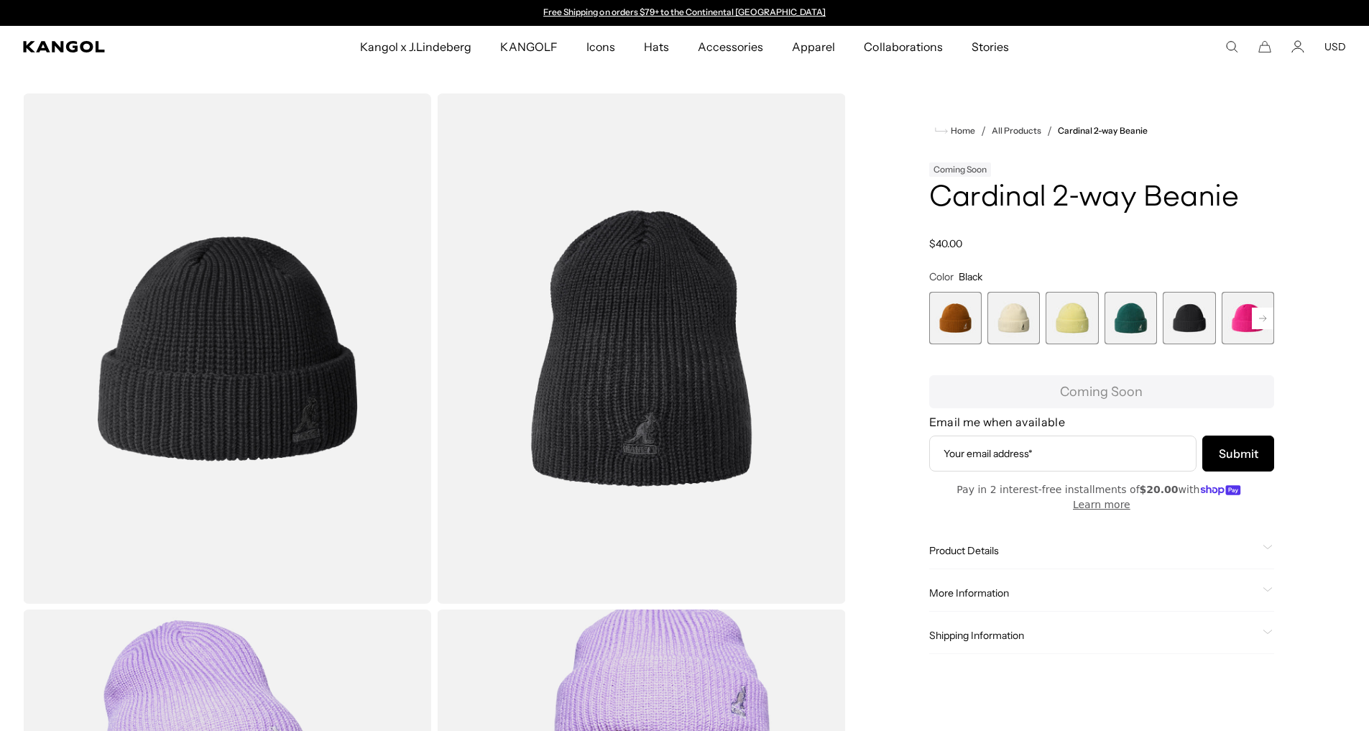
scroll to position [0, 296]
